Goal: Task Accomplishment & Management: Manage account settings

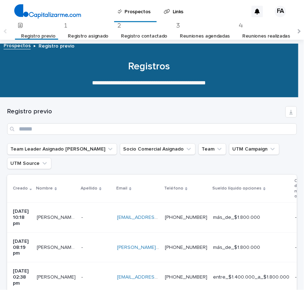
scroll to position [46, 0]
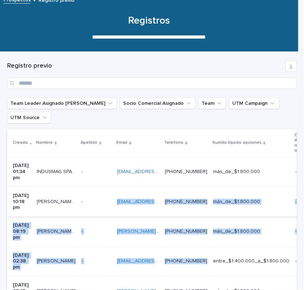
drag, startPoint x: 232, startPoint y: 244, endPoint x: 98, endPoint y: 187, distance: 145.5
click at [94, 258] on p at bounding box center [96, 261] width 30 height 6
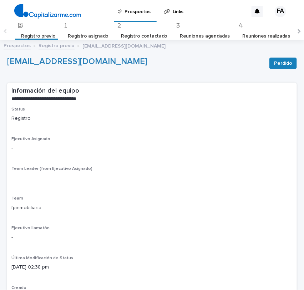
click at [54, 48] on link "Registro previo" at bounding box center [57, 45] width 36 height 8
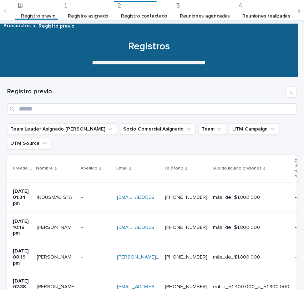
scroll to position [23, 0]
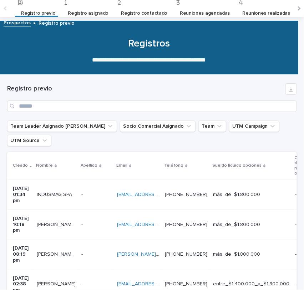
click at [89, 251] on p at bounding box center [96, 254] width 30 height 6
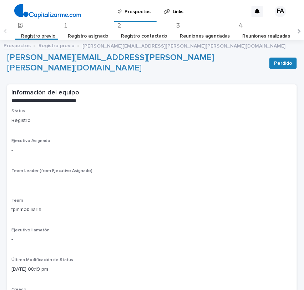
click at [63, 45] on link "Registro previo" at bounding box center [57, 45] width 36 height 8
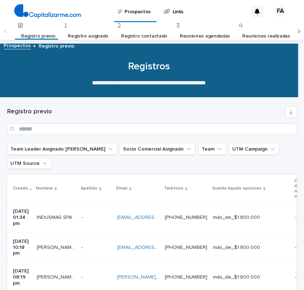
scroll to position [23, 0]
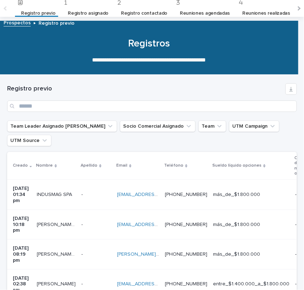
click at [127, 198] on td "[EMAIL_ADDRESS][DOMAIN_NAME] [EMAIL_ADDRESS][DOMAIN_NAME]" at bounding box center [138, 195] width 48 height 30
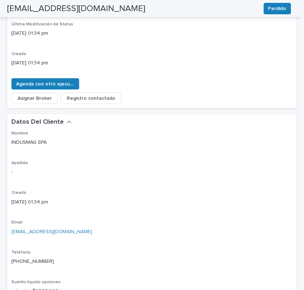
scroll to position [238, 0]
